Goal: Information Seeking & Learning: Find specific fact

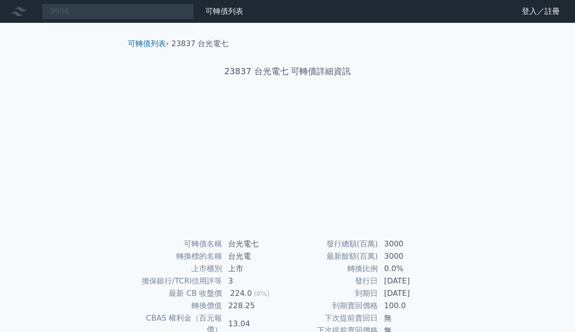
click at [164, 10] on input "9906" at bounding box center [118, 11] width 152 height 16
click at [149, 16] on input "9906" at bounding box center [118, 11] width 152 height 16
click at [118, 184] on div "可轉債列表 › 23837 台光電七 23837 台光電七 可轉債詳細資訊 可轉債名稱 台光電七 轉換標的名稱 台光電 上市櫃別 上市 擔保銀行/TCRI信用…" at bounding box center [287, 237] width 365 height 429
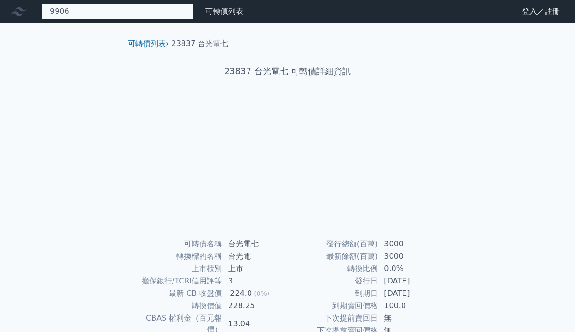
click at [151, 16] on input "9906" at bounding box center [118, 11] width 152 height 16
type input "9906"
click at [167, 12] on input at bounding box center [118, 11] width 152 height 16
type input "9906"
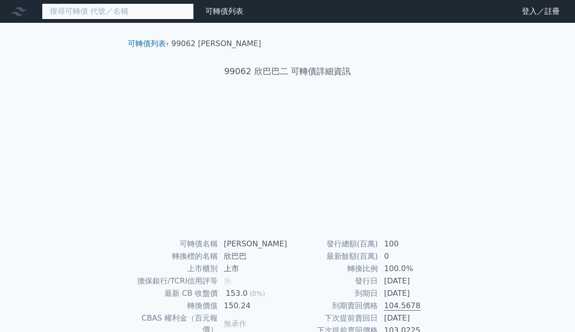
click at [157, 12] on input at bounding box center [118, 11] width 152 height 16
type input "欣巴巴"
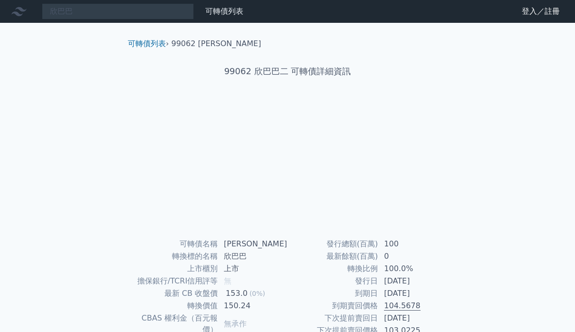
click at [140, 43] on link "可轉債列表" at bounding box center [147, 43] width 38 height 9
